Goal: Transaction & Acquisition: Subscribe to service/newsletter

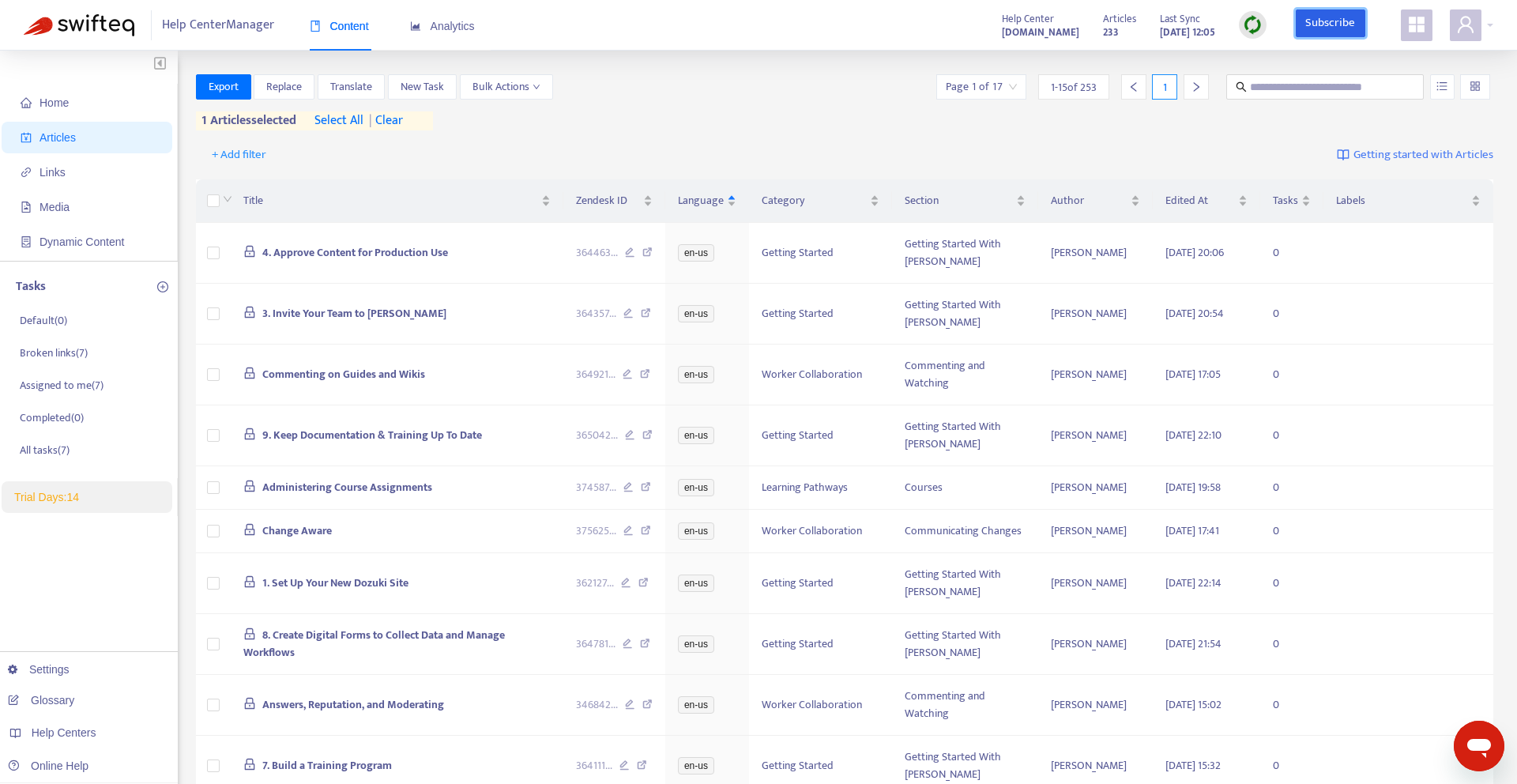
click at [1318, 32] on link "Subscribe" at bounding box center [1331, 23] width 70 height 28
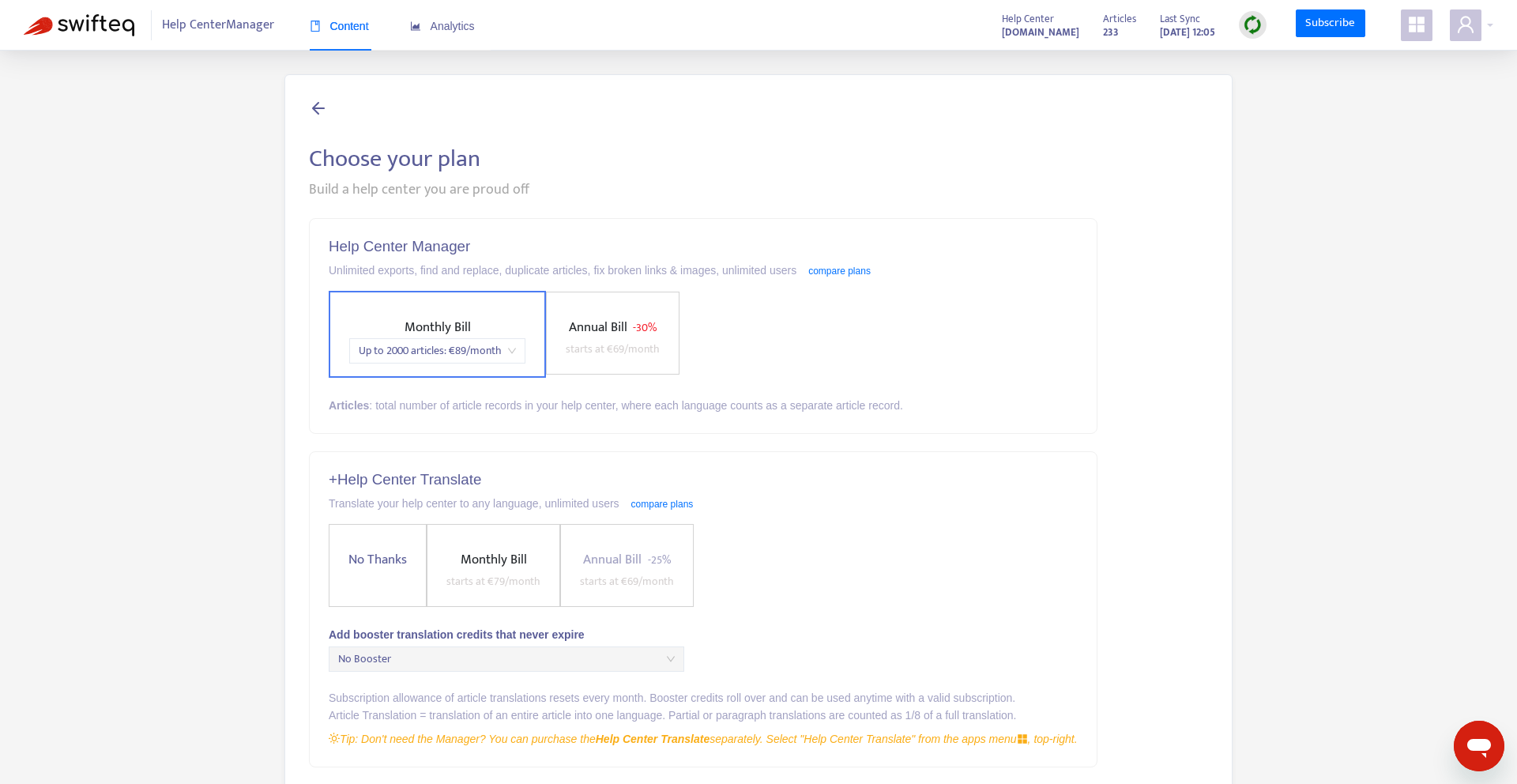
click at [523, 417] on div "Help Center Manager Unlimited exports, find and replace, duplicate articles, fi…" at bounding box center [703, 326] width 787 height 214
click at [456, 356] on span "Up to 2000 articles : € 89 /month" at bounding box center [437, 350] width 157 height 23
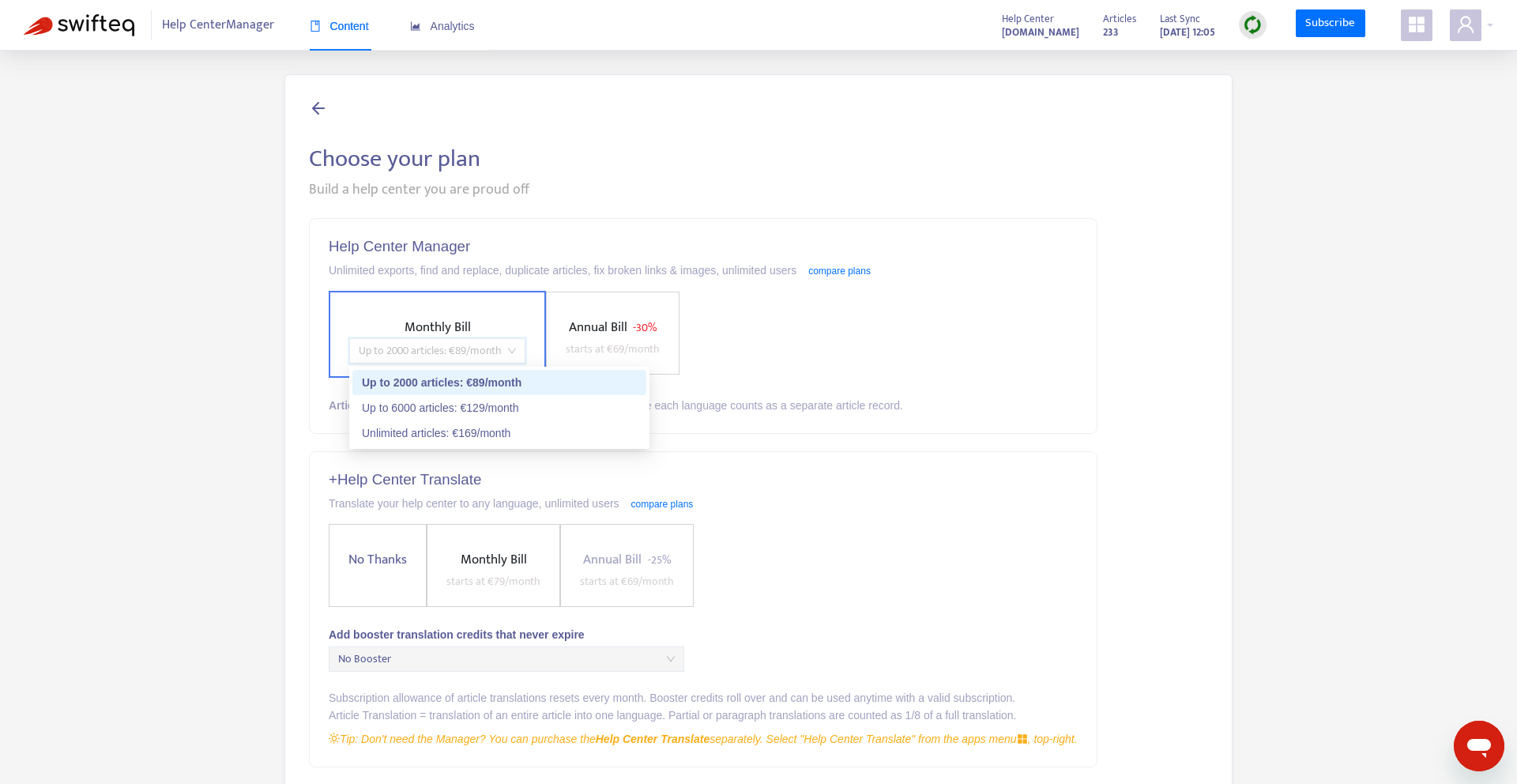
click at [456, 375] on div "Up to 2000 articles : € 89 /month" at bounding box center [499, 382] width 275 height 17
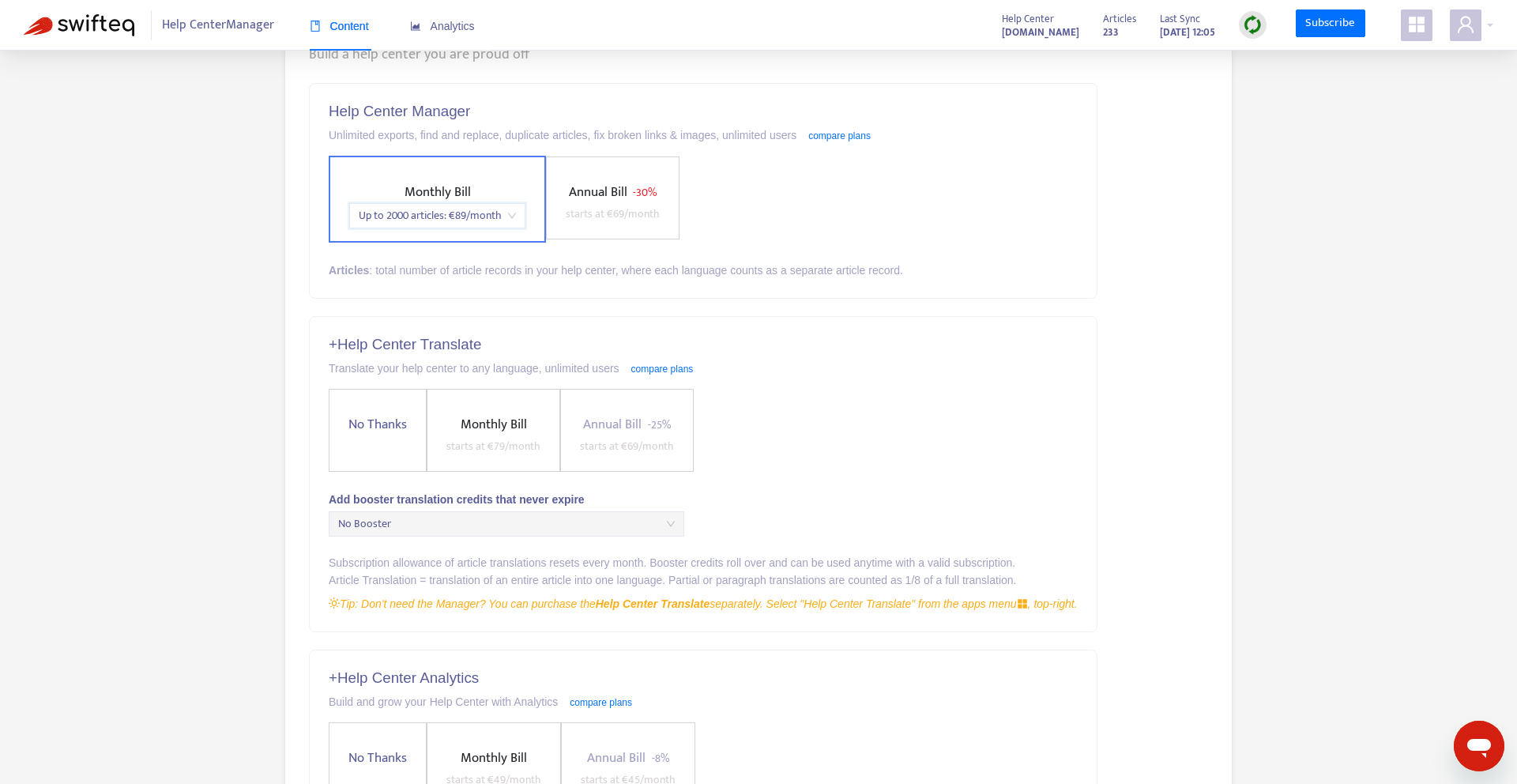
scroll to position [139, 0]
click at [682, 359] on link "compare plans" at bounding box center [662, 365] width 62 height 11
click at [456, 200] on span "Up to 2000 articles : € 89 /month" at bounding box center [437, 211] width 157 height 23
click at [786, 188] on div "Monthly Bill Up to 2000 articles : € 89 /month Annual Bill - 30% starts at € 69…" at bounding box center [703, 195] width 749 height 87
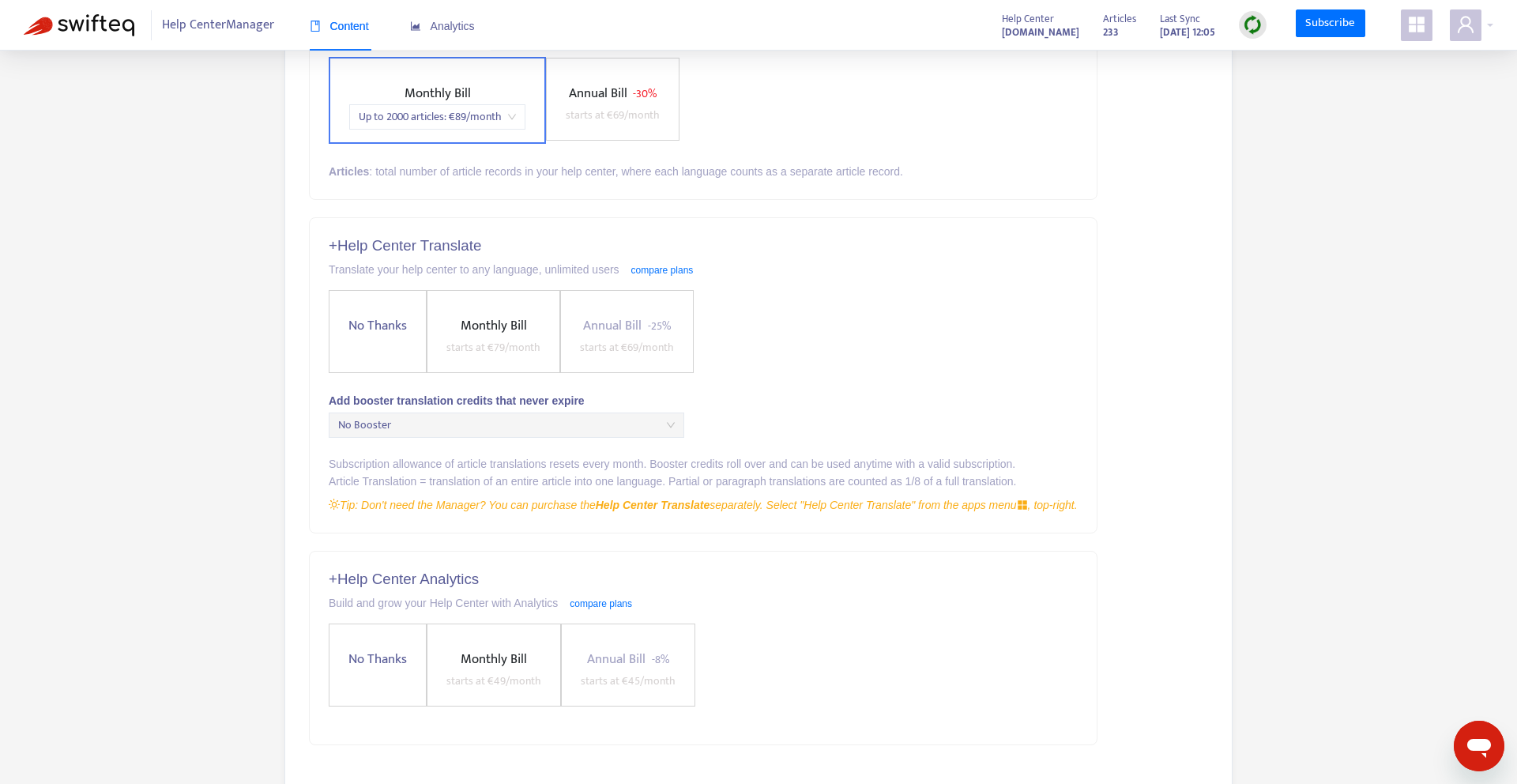
scroll to position [40, 0]
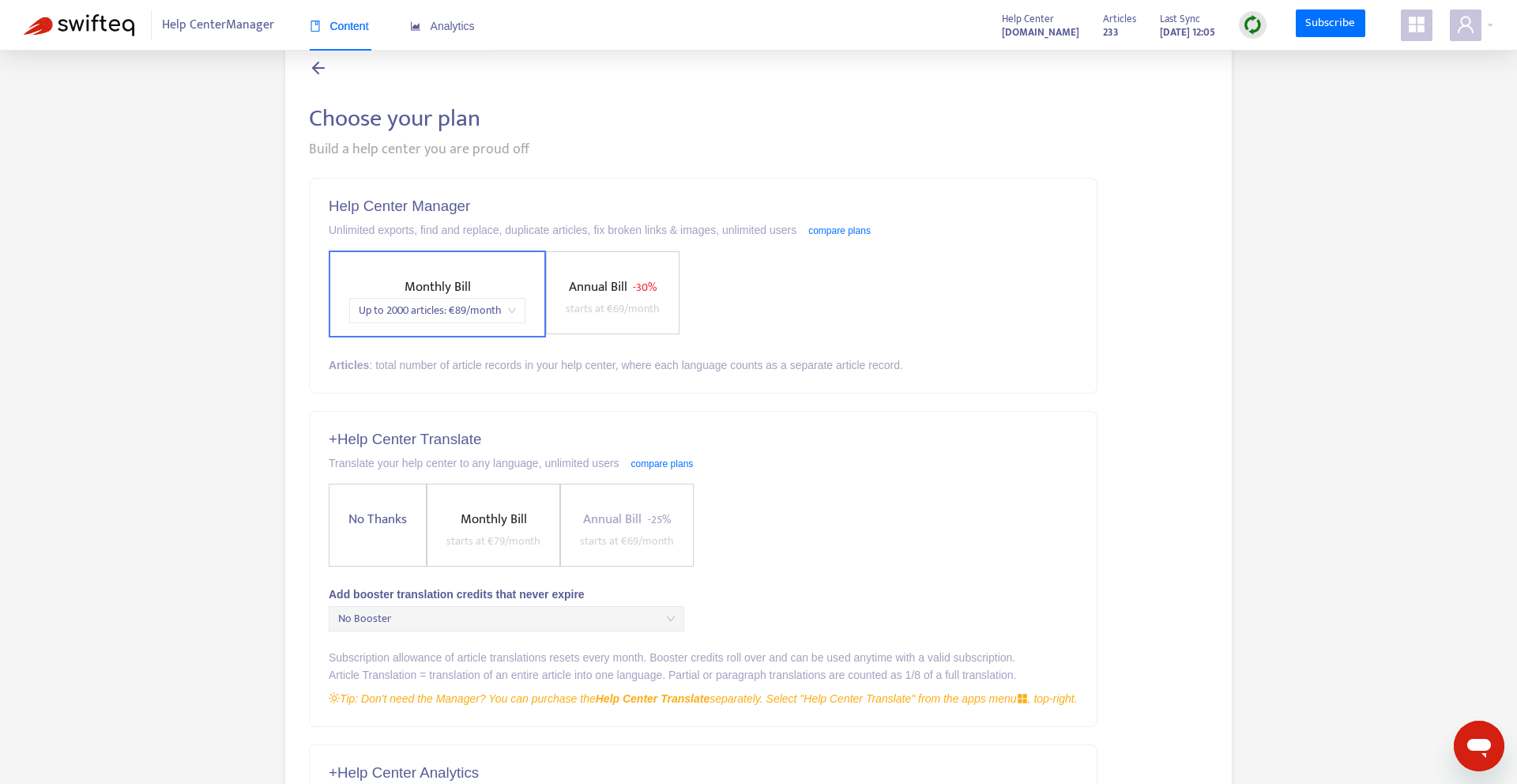
click at [611, 266] on label "Annual Bill - 30% starts at € 69 /month" at bounding box center [612, 293] width 133 height 83
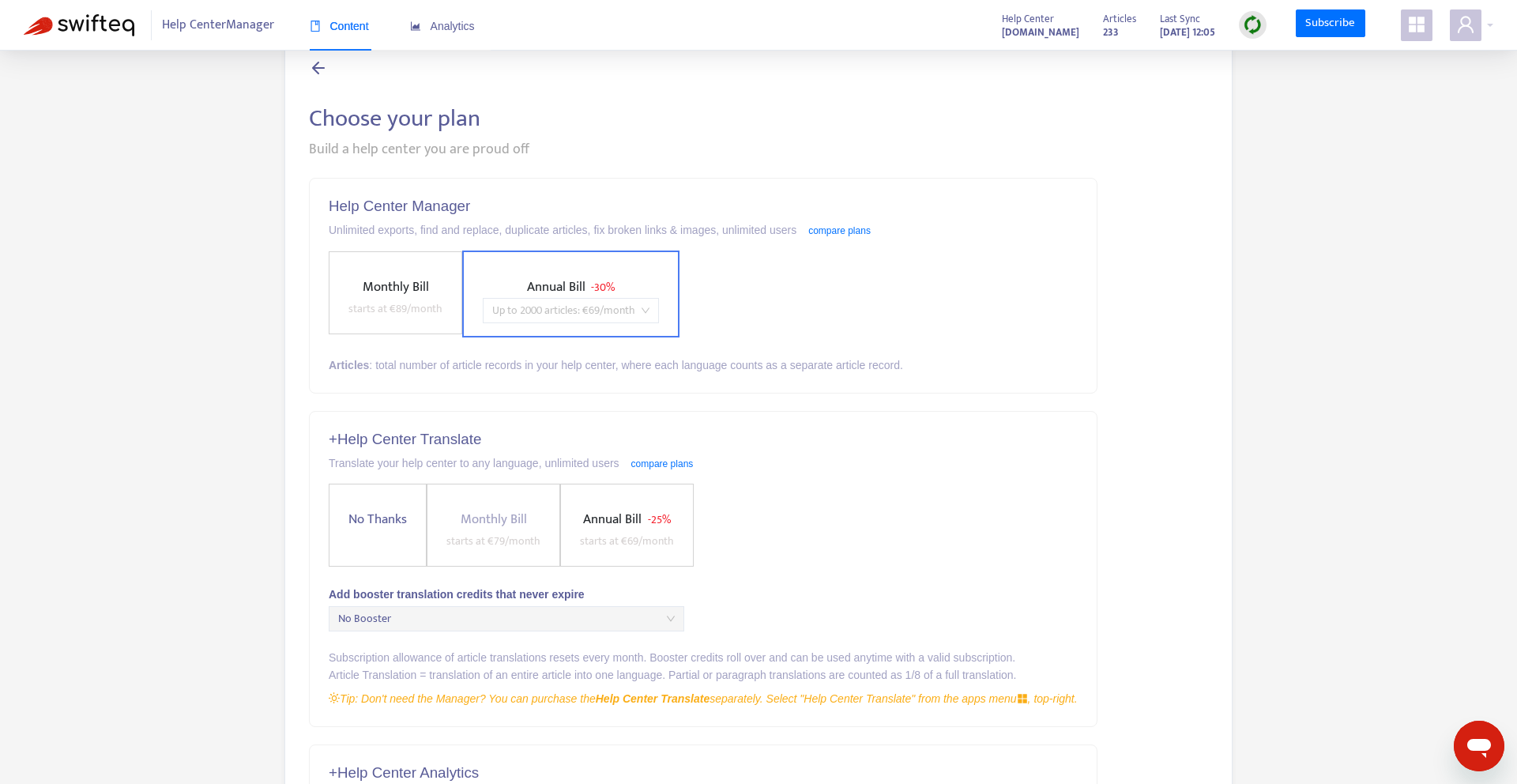
click at [608, 311] on span "Up to 2000 articles : € 69 /month" at bounding box center [571, 310] width 157 height 23
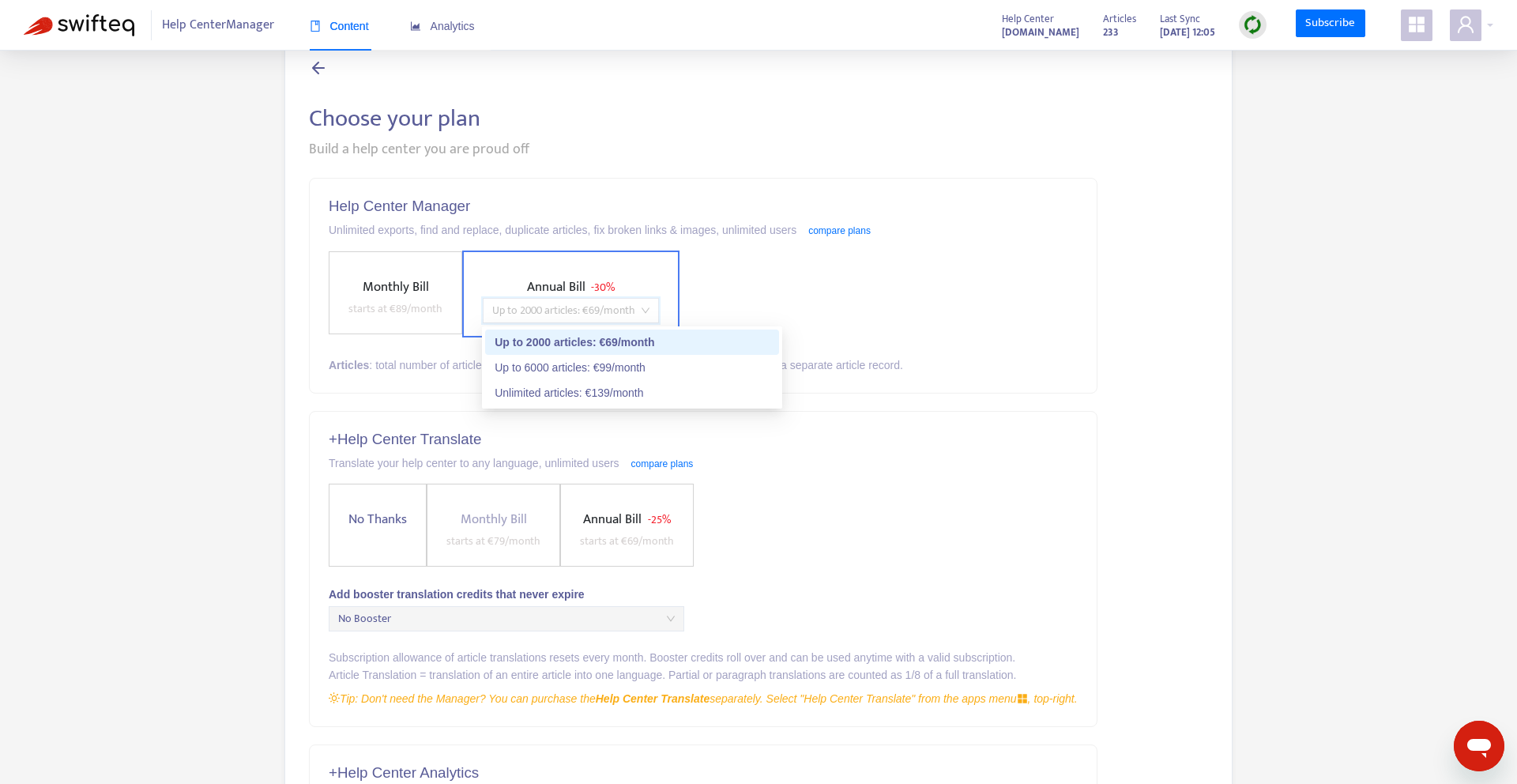
click at [608, 311] on span "Up to 2000 articles : € 69 /month" at bounding box center [571, 310] width 157 height 23
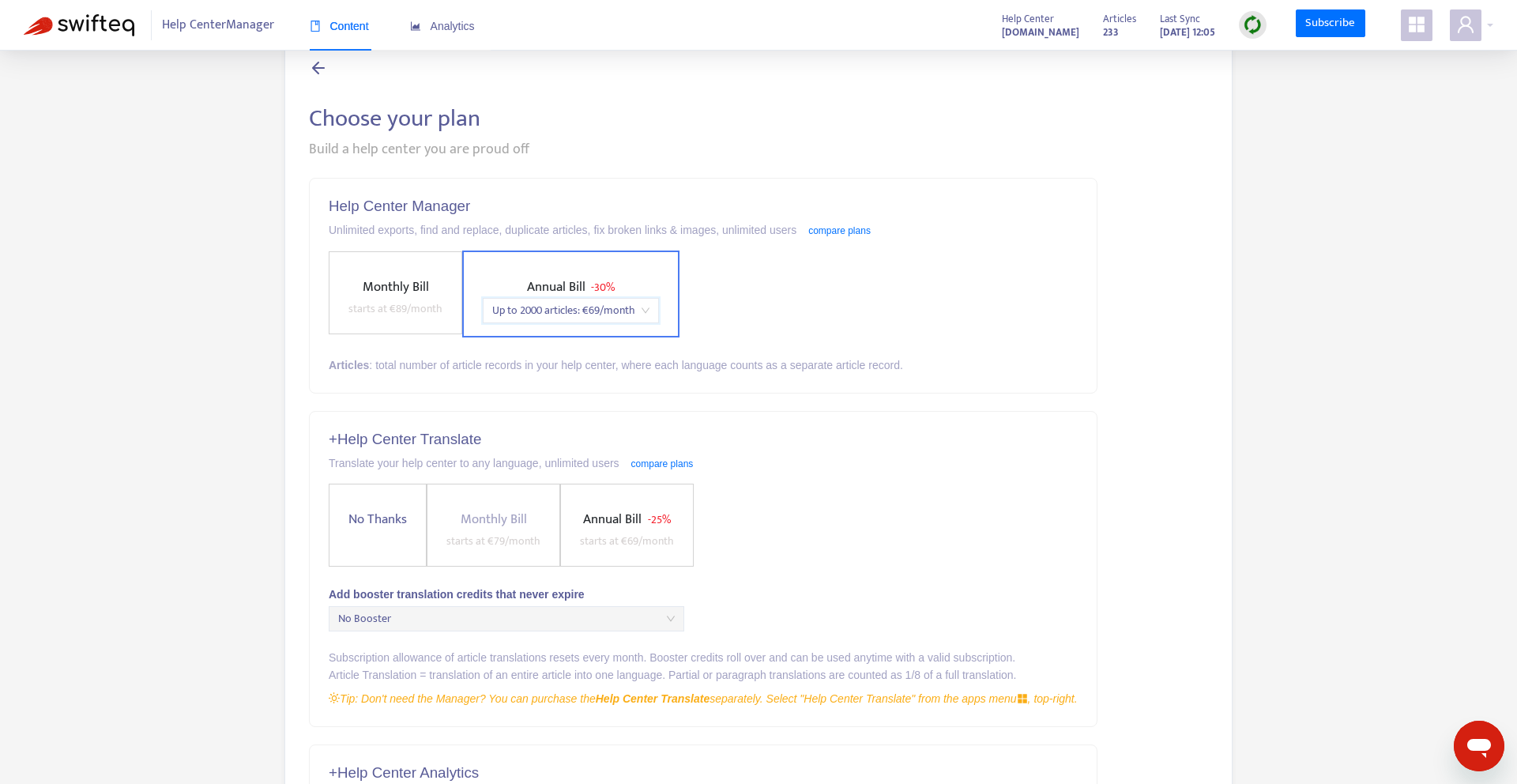
scroll to position [316, 0]
